Goal: Use online tool/utility: Use online tool/utility

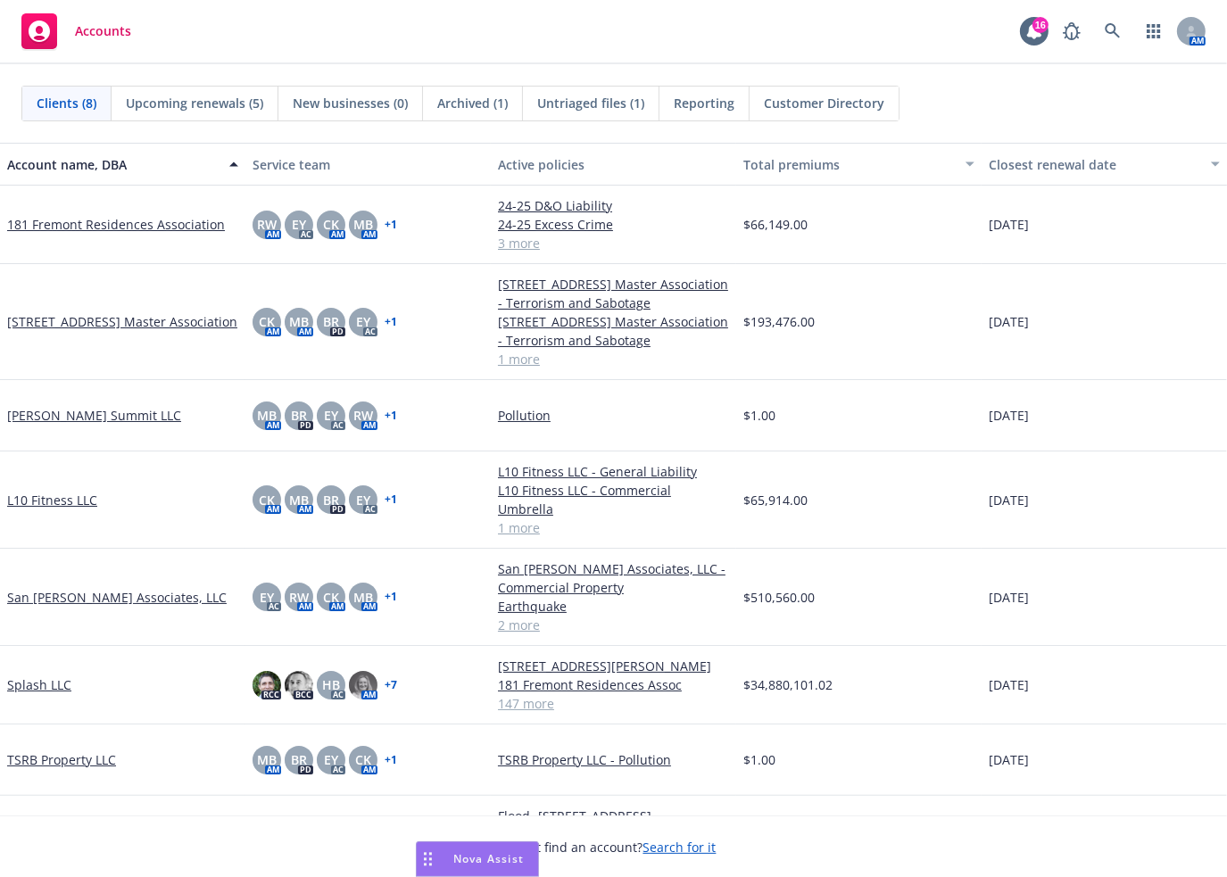
scroll to position [38, 0]
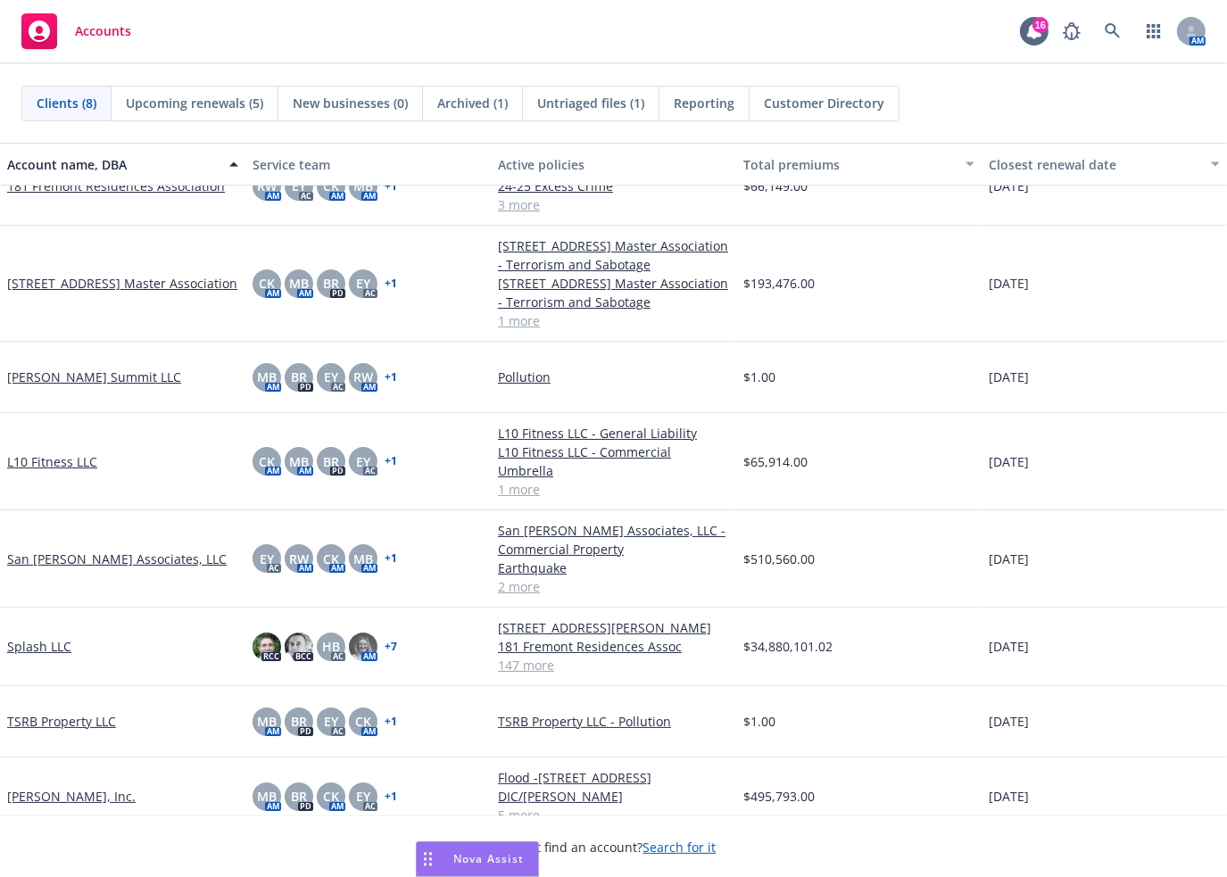
click at [485, 859] on span "Nova Assist" at bounding box center [488, 858] width 71 height 15
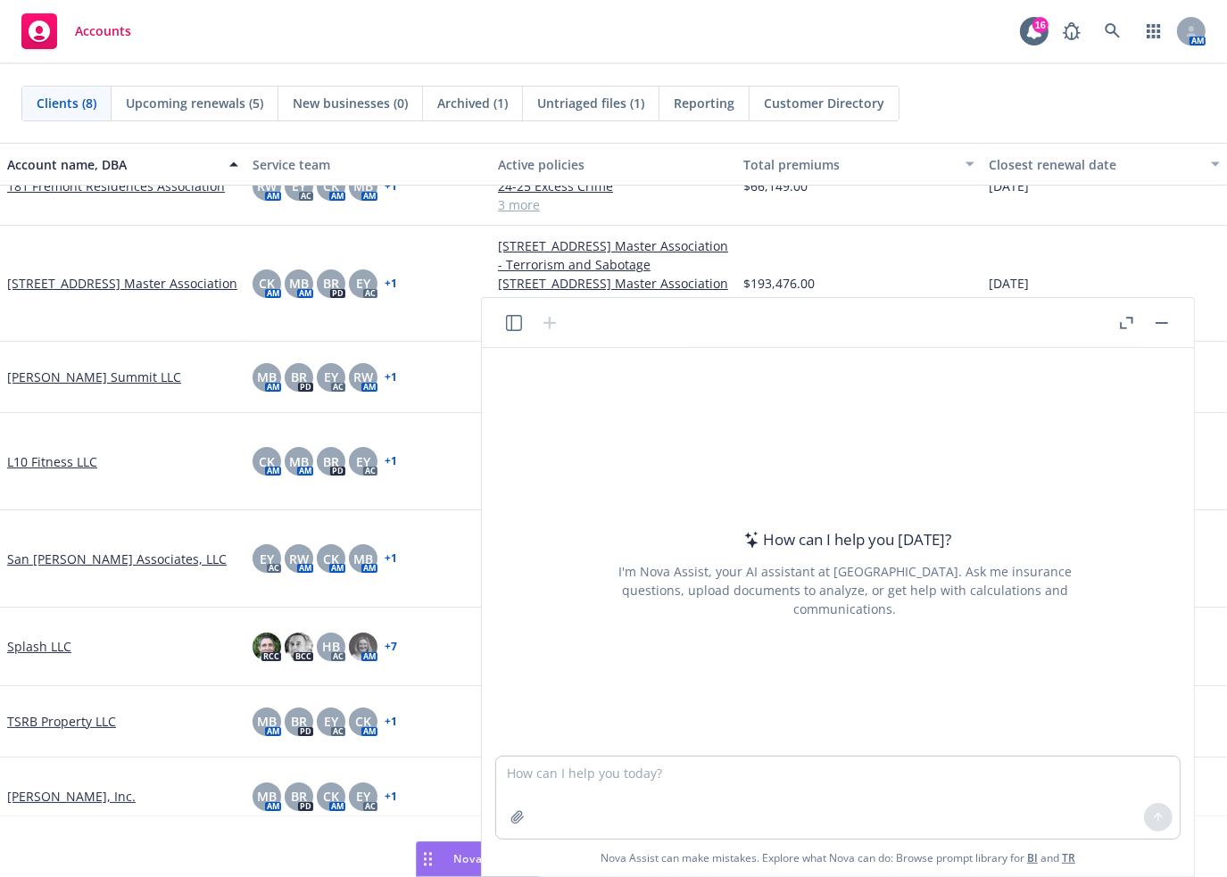
click at [1133, 324] on icon "button" at bounding box center [1126, 323] width 13 height 12
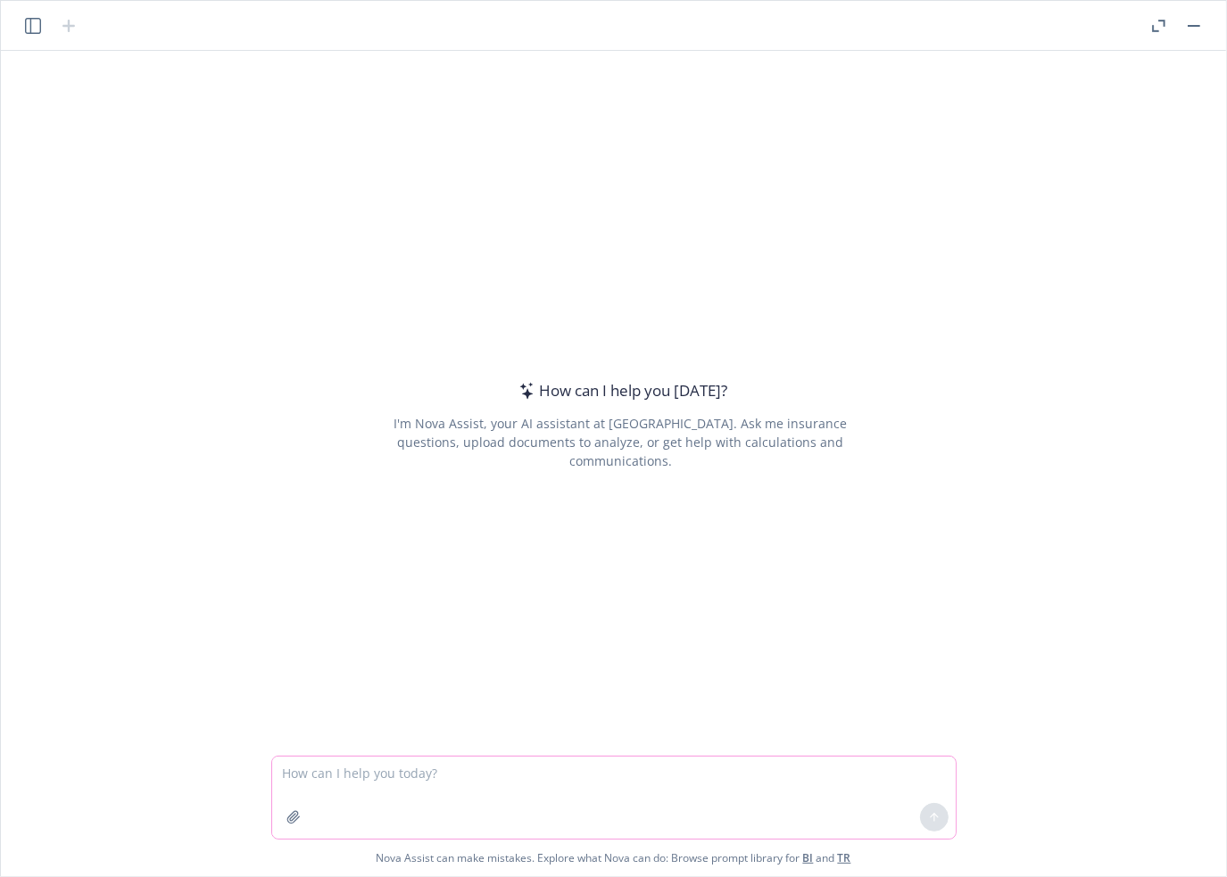
click at [349, 775] on textarea at bounding box center [614, 798] width 684 height 82
paste textarea "1. What prompted the request? [STREET_ADDRESS] Master Association and 181 Fremo…"
type textarea "1. What prompted the request? [STREET_ADDRESS] Master Association and 181 Fremo…"
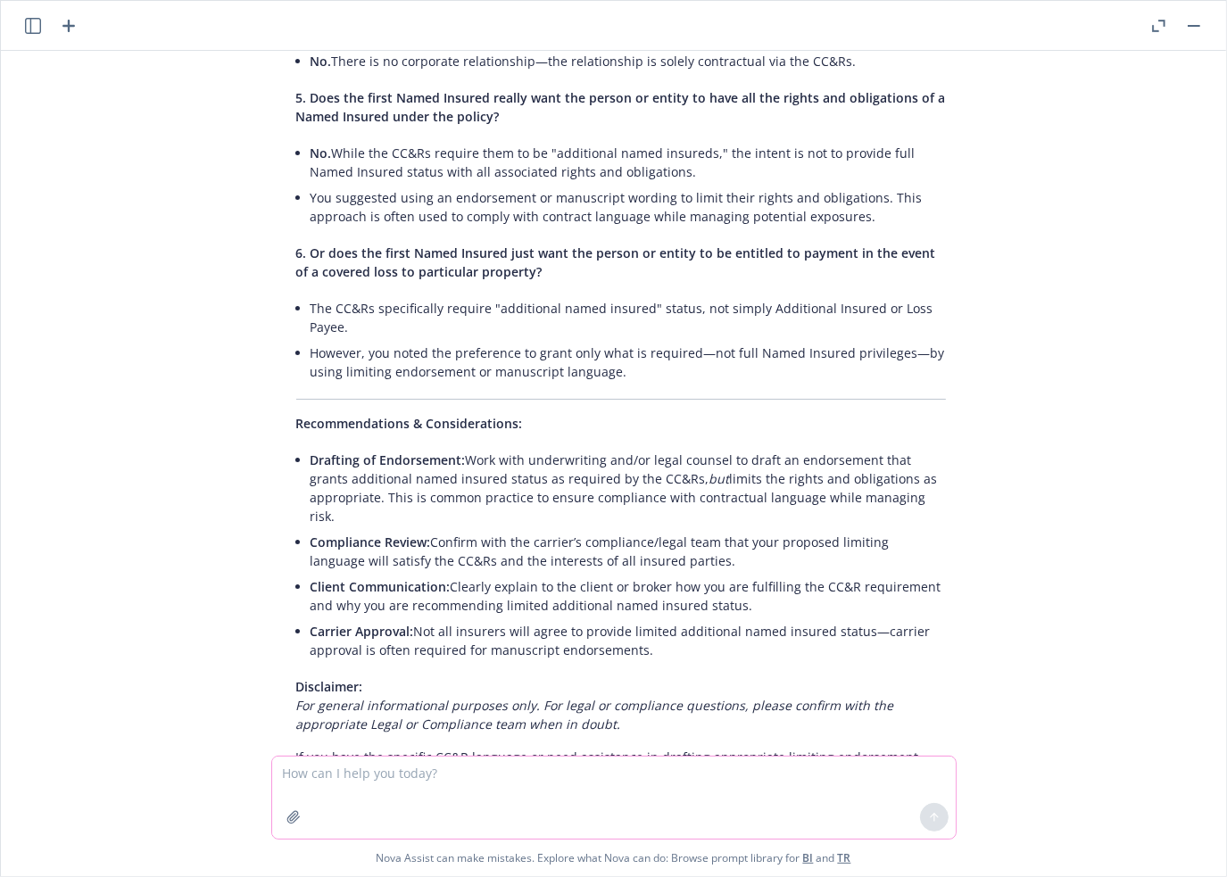
scroll to position [818, 0]
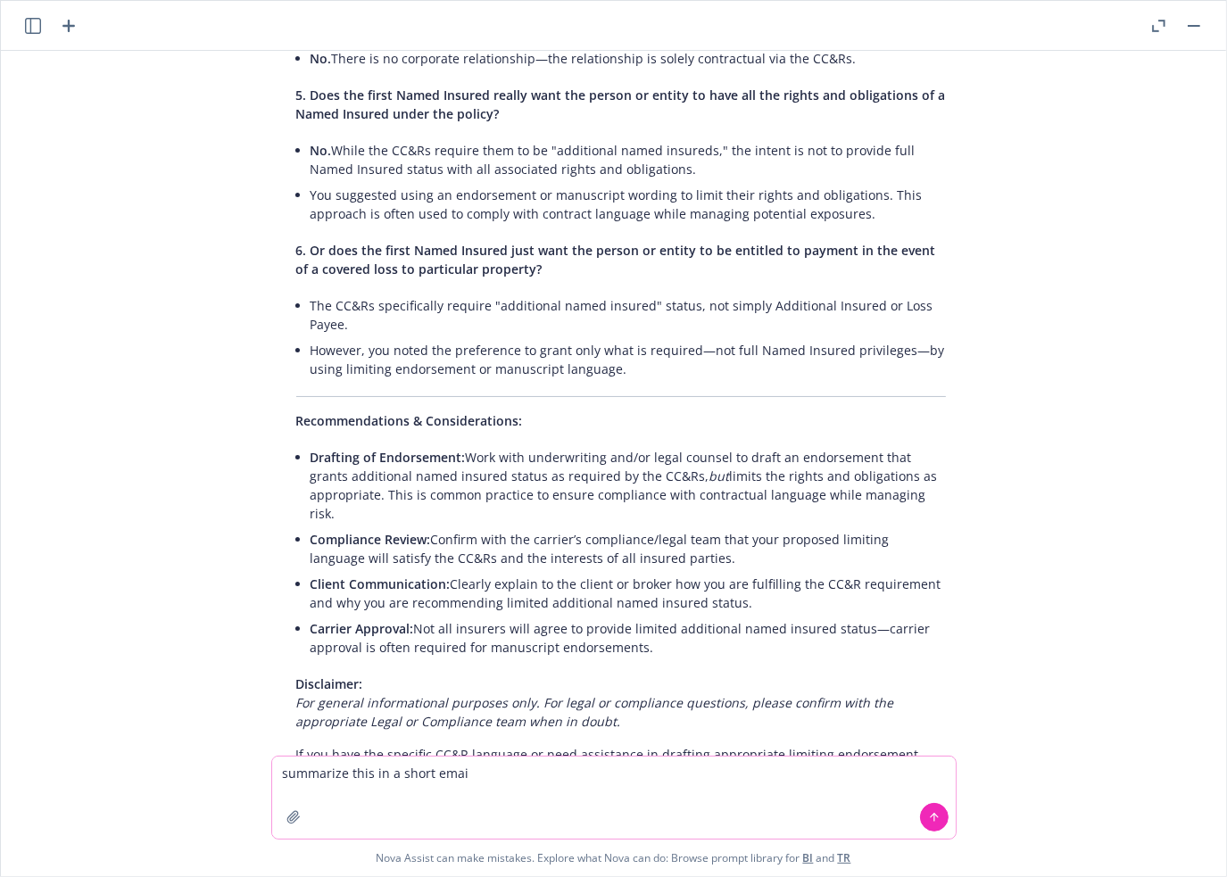
type textarea "summarize this in a short email"
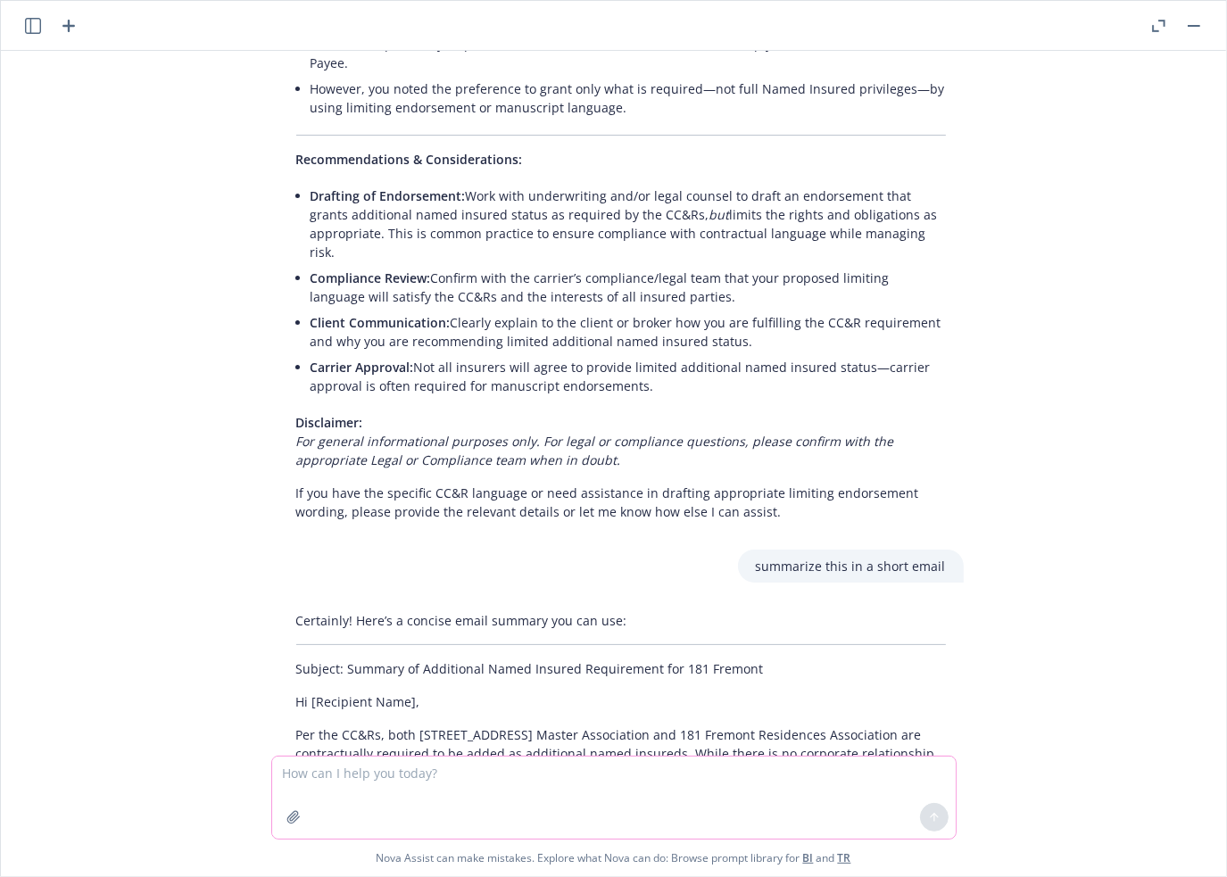
scroll to position [1201, 0]
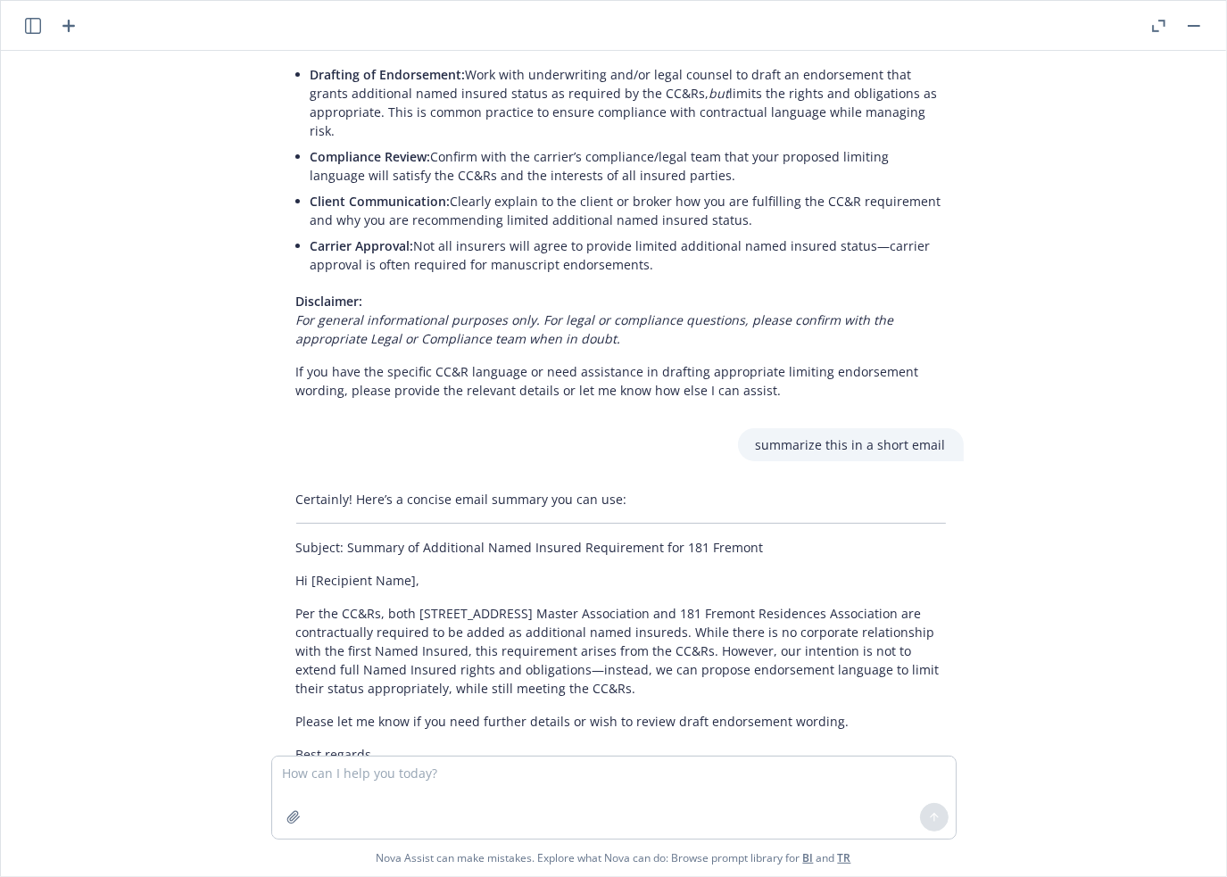
click at [880, 615] on p "Per the CC&Rs, both [STREET_ADDRESS] Master Association and 181 Fremont Residen…" at bounding box center [621, 651] width 650 height 94
drag, startPoint x: 293, startPoint y: 536, endPoint x: 602, endPoint y: 617, distance: 319.1
click at [602, 617] on p "Per the CC&Rs, both [STREET_ADDRESS] Master Association and 181 Fremont Residen…" at bounding box center [621, 651] width 650 height 94
copy p "Per the CC&Rs, both [STREET_ADDRESS] Master Association and 181 Fremont Residen…"
click at [411, 776] on textarea at bounding box center [614, 798] width 684 height 82
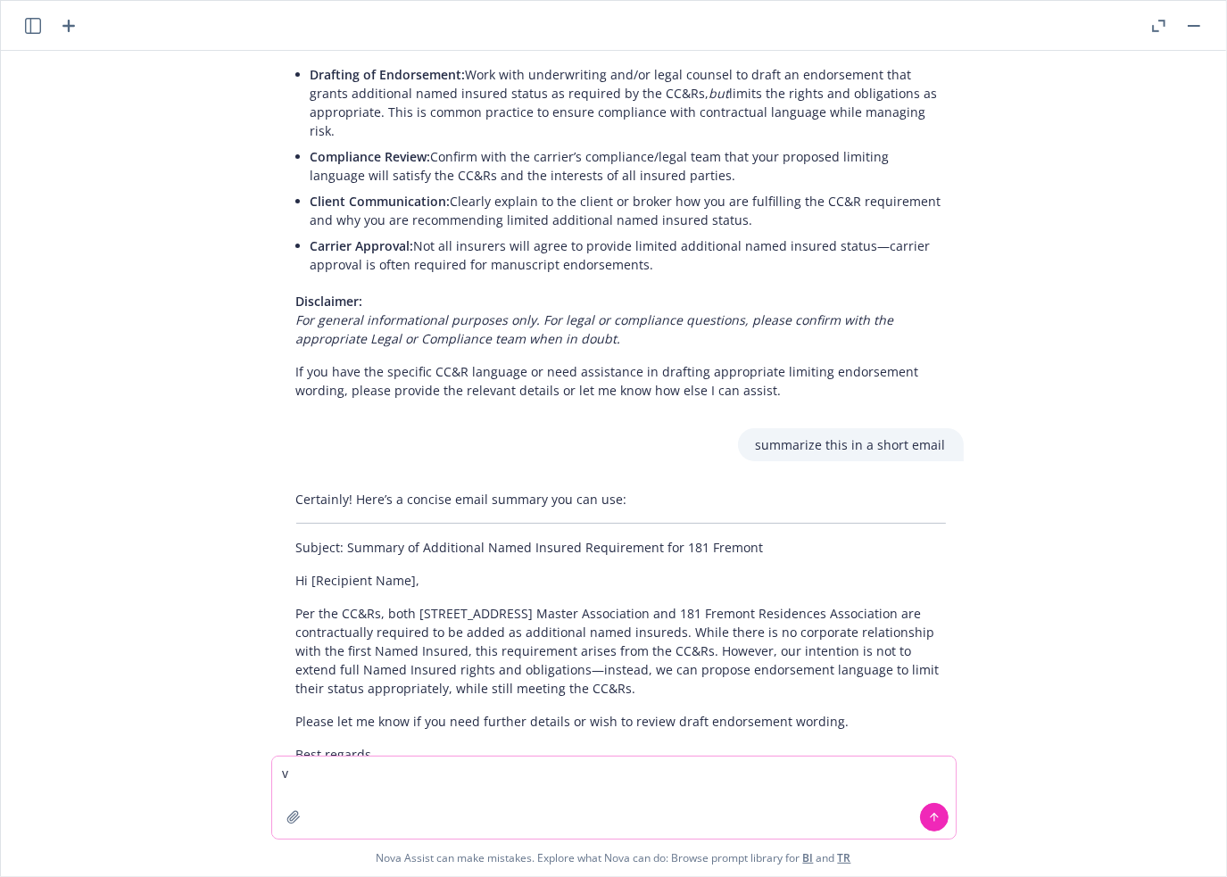
drag, startPoint x: 386, startPoint y: 777, endPoint x: 270, endPoint y: 779, distance: 115.1
click at [271, 779] on div "v" at bounding box center [613, 798] width 685 height 84
paste textarea "Both [STREET_ADDRESS] Master Association and 181 Fremont Residences Association…"
type textarea "Both [STREET_ADDRESS] Master Association and 181 Fremont Residences Association…"
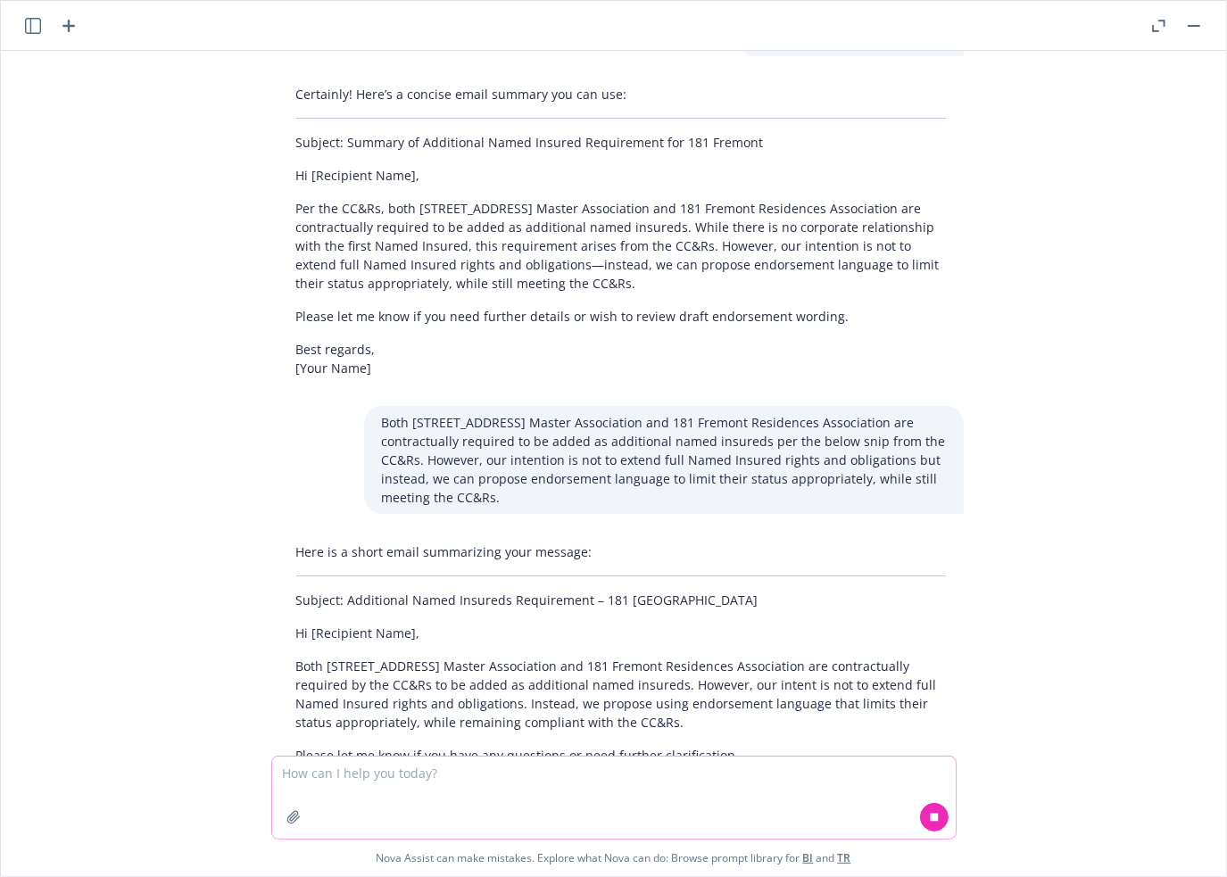
scroll to position [1640, 0]
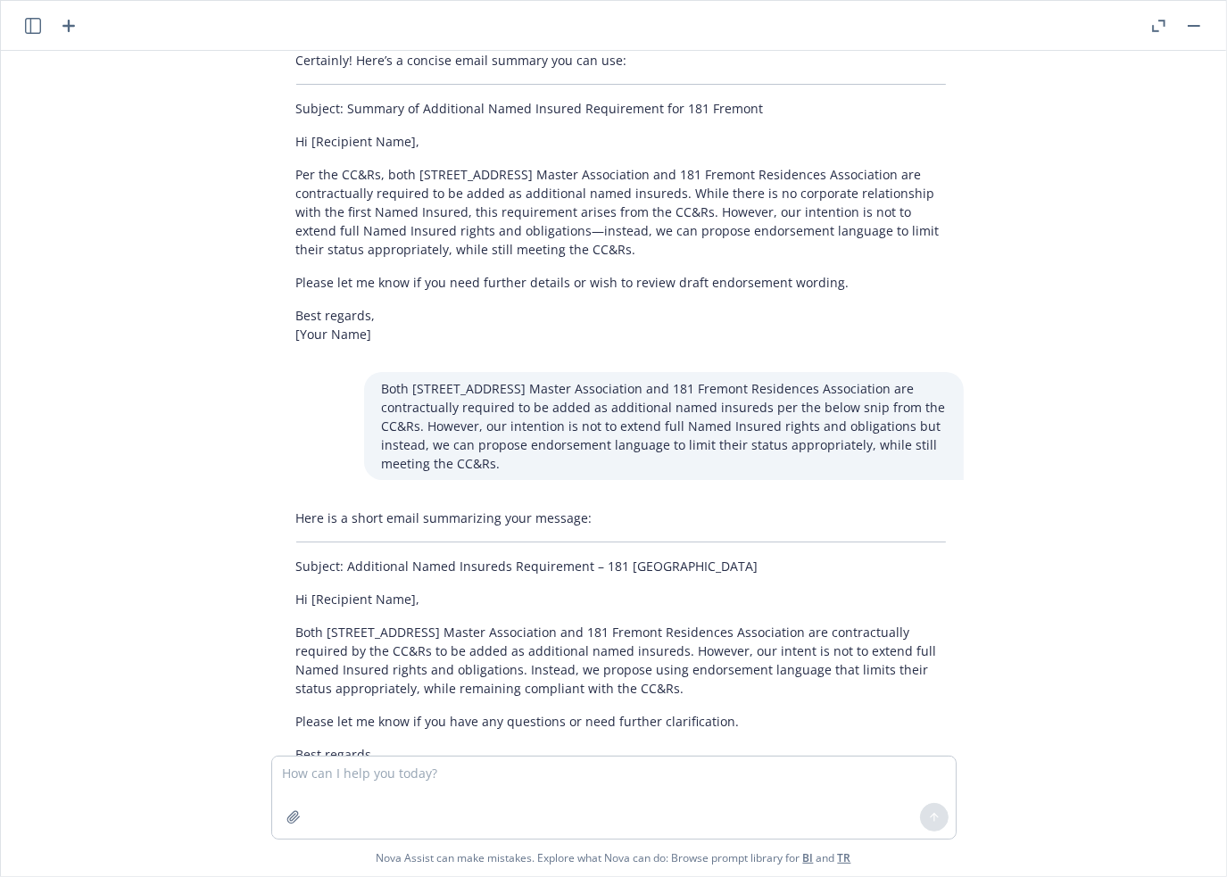
click at [668, 623] on p "Both [STREET_ADDRESS] Master Association and 181 Fremont Residences Association…" at bounding box center [621, 660] width 650 height 75
drag, startPoint x: 640, startPoint y: 610, endPoint x: 287, endPoint y: 563, distance: 355.7
click at [287, 563] on div "Here is a short email summarizing your message: Subject: Additional Named Insur…" at bounding box center [620, 646] width 685 height 288
copy p "Both [STREET_ADDRESS] Master Association and 181 Fremont Residences Association…"
click at [1035, 632] on div "What prompted the request? [STREET_ADDRESS] Master Association and 181 Fremont …" at bounding box center [613, 403] width 1211 height 705
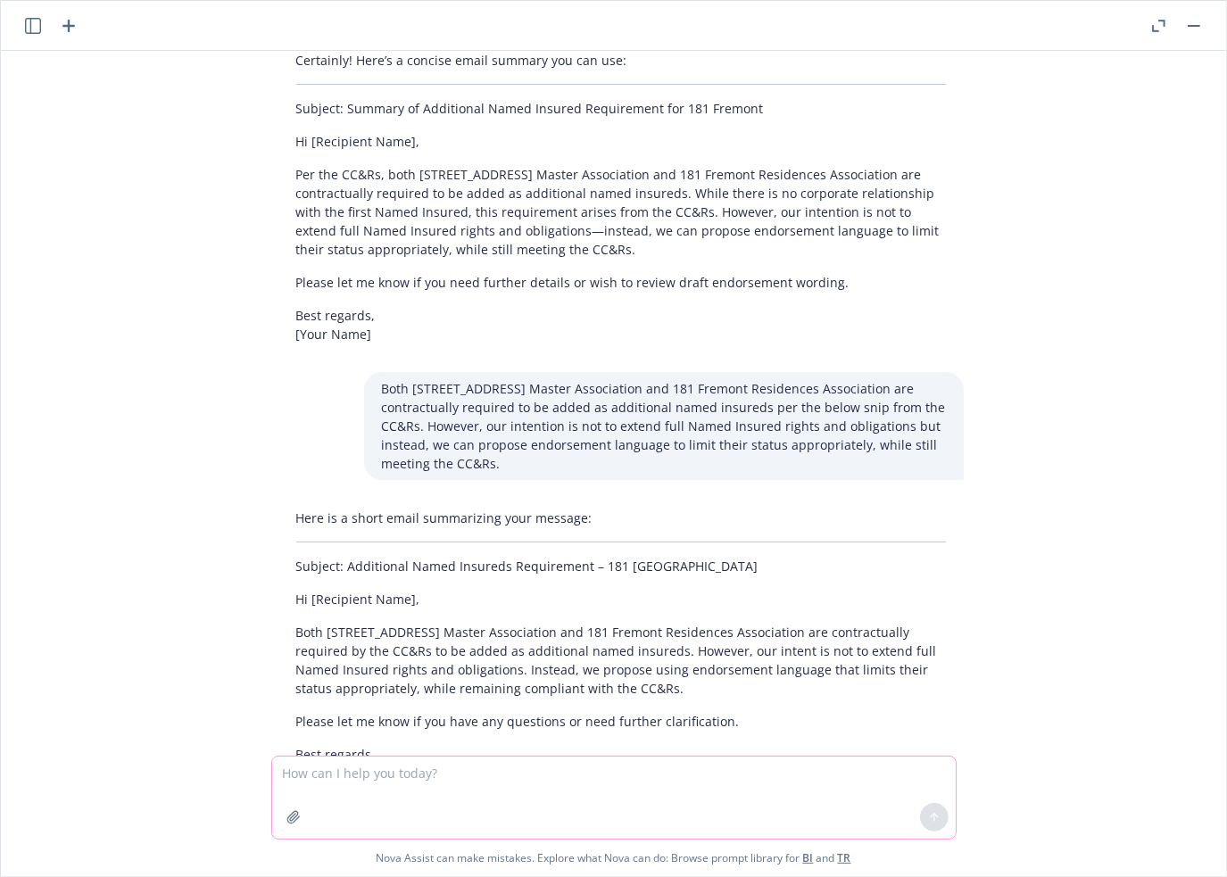
click at [410, 779] on textarea at bounding box center [614, 798] width 684 height 82
paste textarea "Thanks. We also need to let [PERSON_NAME] know that we need Zurich’s NI languag…"
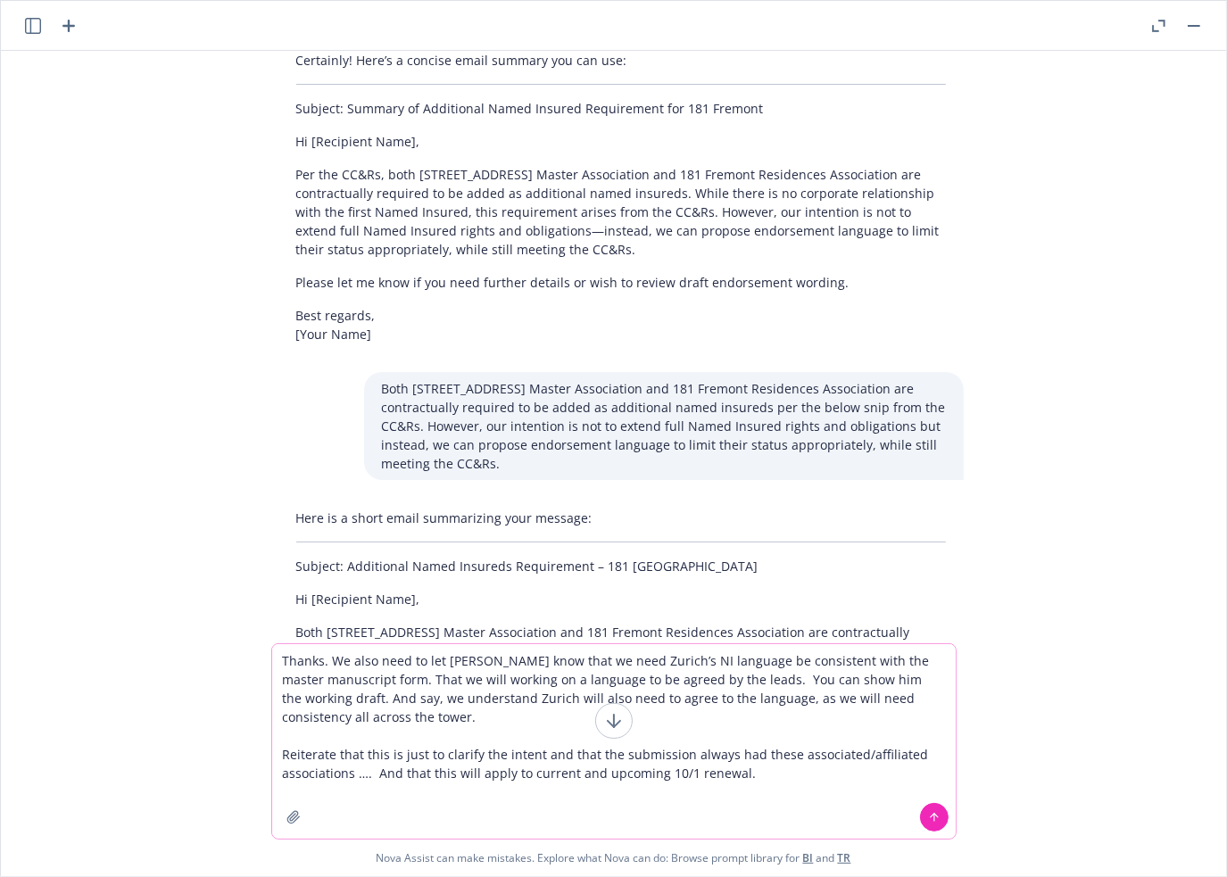
drag, startPoint x: 335, startPoint y: 662, endPoint x: 253, endPoint y: 656, distance: 82.3
click at [253, 656] on div "What prompted the request? [STREET_ADDRESS] Master Association and 181 Fremont …" at bounding box center [613, 464] width 1225 height 826
type textarea "Add this to the email: We also need to let [PERSON_NAME] know that we need Zuri…"
click at [942, 817] on button at bounding box center [934, 817] width 29 height 29
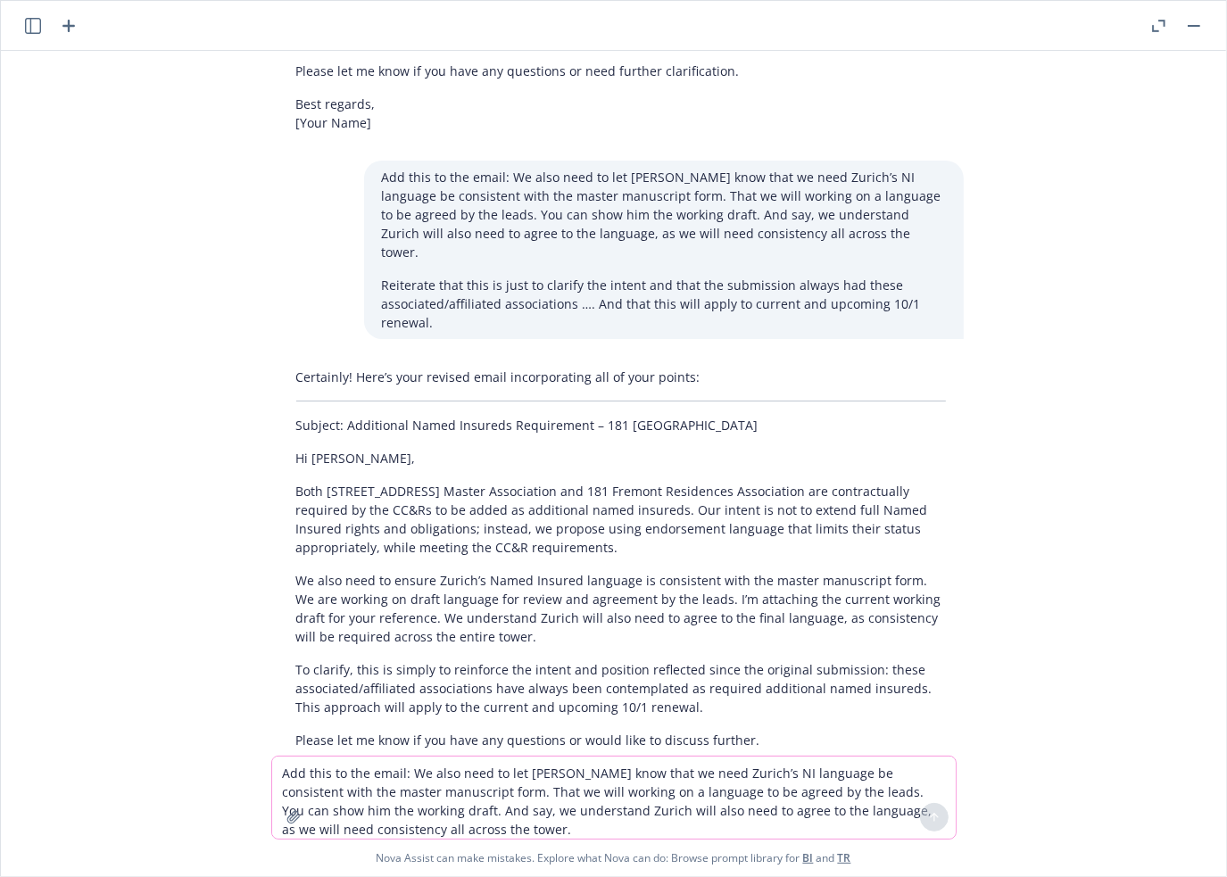
scroll to position [2202, 0]
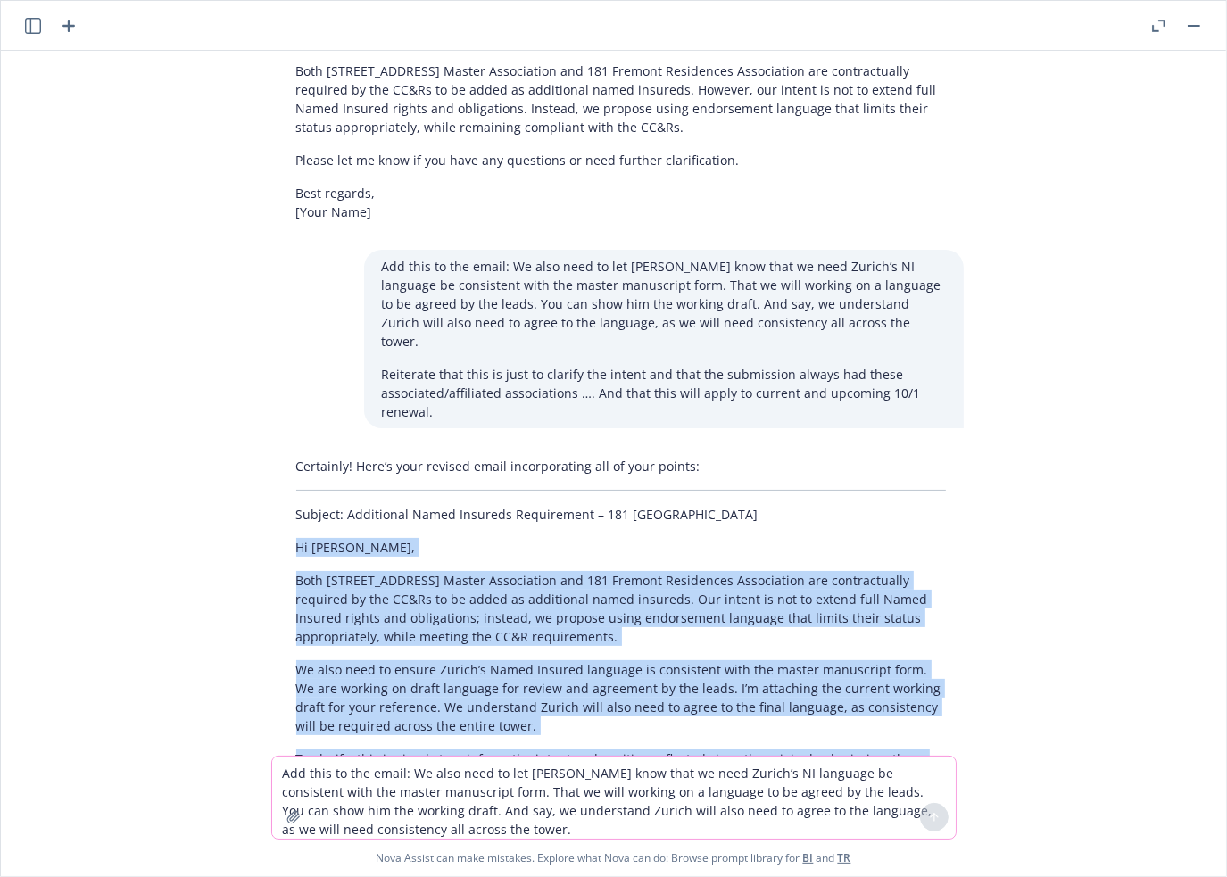
drag, startPoint x: 292, startPoint y: 450, endPoint x: 729, endPoint y: 713, distance: 510.5
click at [729, 713] on div "Certainly! Here’s your revised email incorporating all of your points: Subject:…" at bounding box center [620, 674] width 685 height 448
copy div "Hi [PERSON_NAME], Both [STREET_ADDRESS] Master Association and [STREET_ADDRESS]…"
